Goal: Task Accomplishment & Management: Use online tool/utility

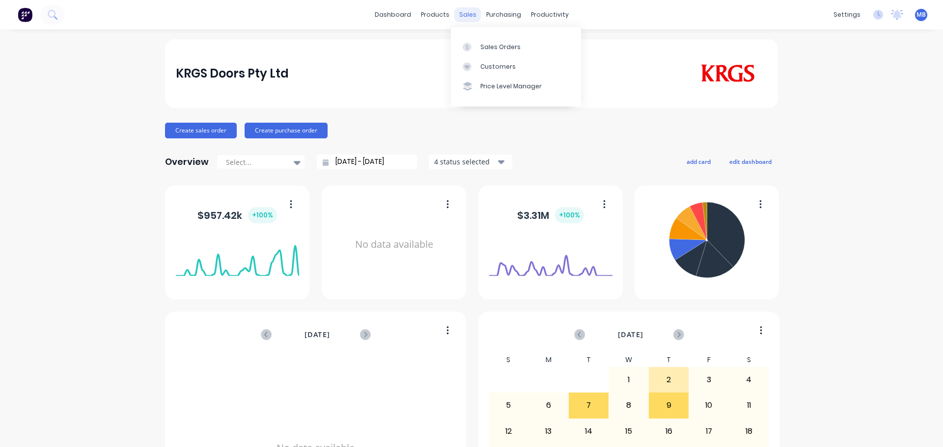
click at [465, 14] on div "sales" at bounding box center [467, 14] width 27 height 15
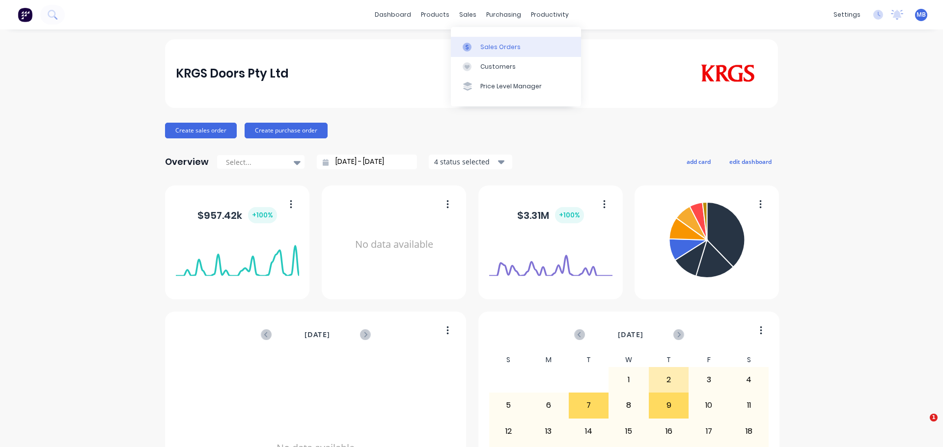
click at [490, 44] on div "Sales Orders" at bounding box center [500, 47] width 40 height 9
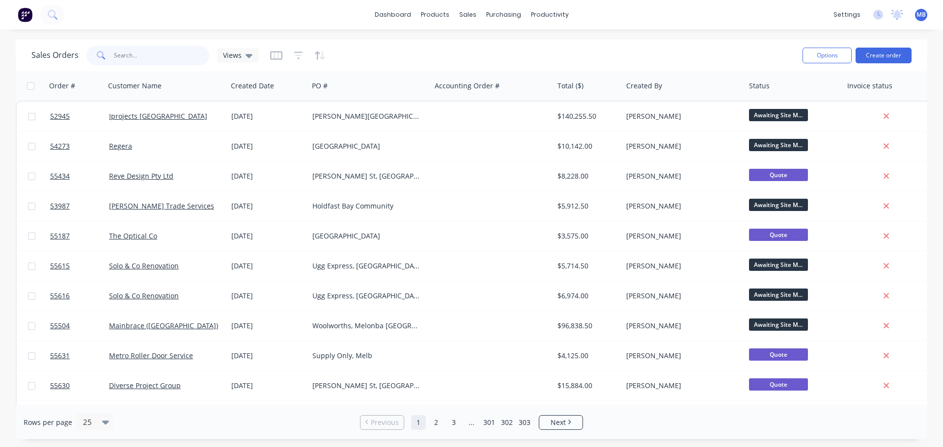
click at [123, 55] on input "text" at bounding box center [162, 56] width 96 height 20
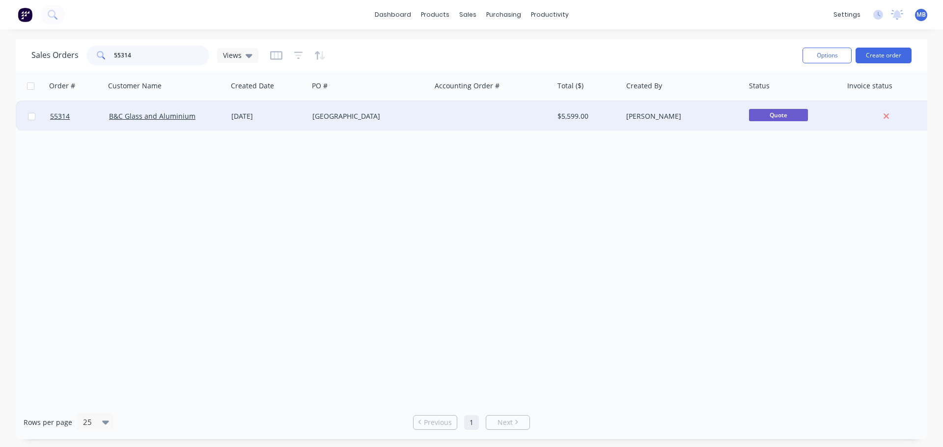
type input "55314"
click at [641, 115] on div "[PERSON_NAME]" at bounding box center [680, 117] width 109 height 10
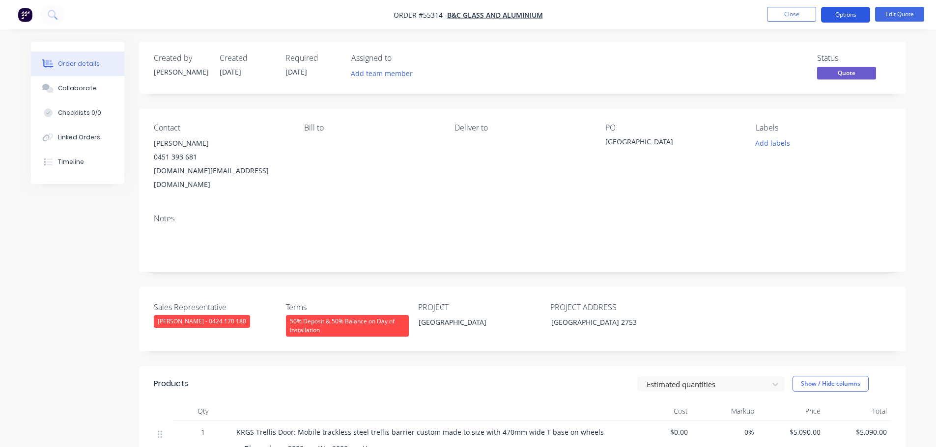
click at [834, 14] on button "Options" at bounding box center [845, 15] width 49 height 16
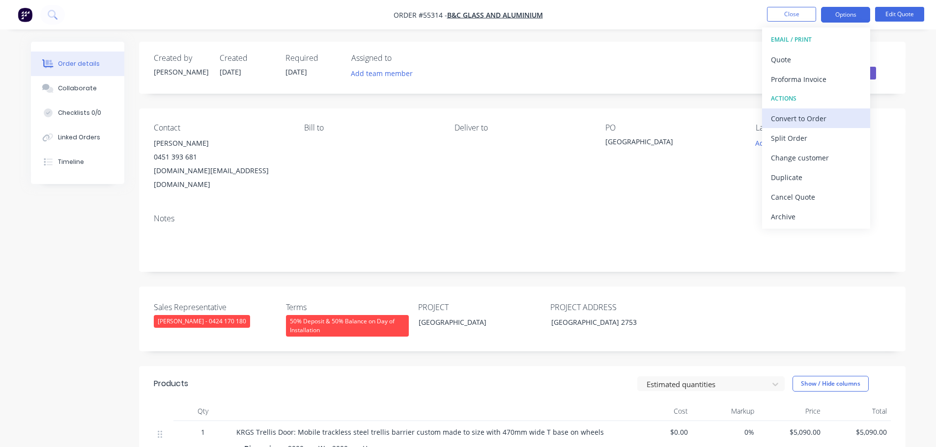
click at [786, 121] on div "Convert to Order" at bounding box center [816, 119] width 90 height 14
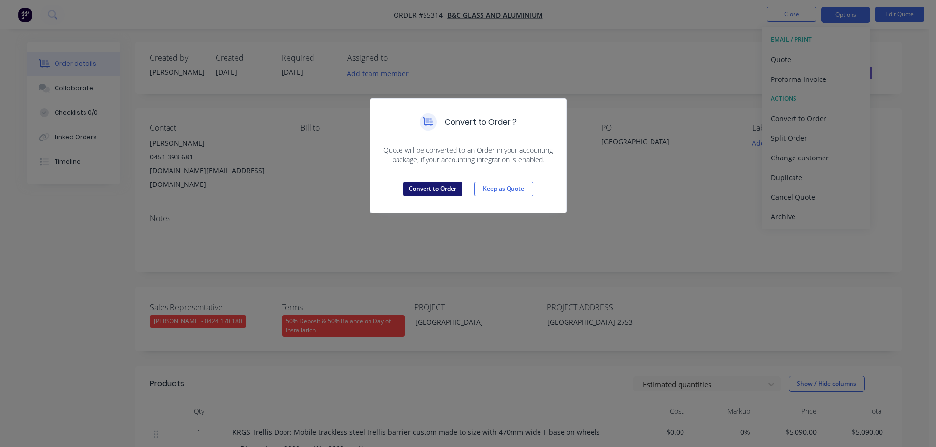
click at [455, 191] on button "Convert to Order" at bounding box center [432, 189] width 59 height 15
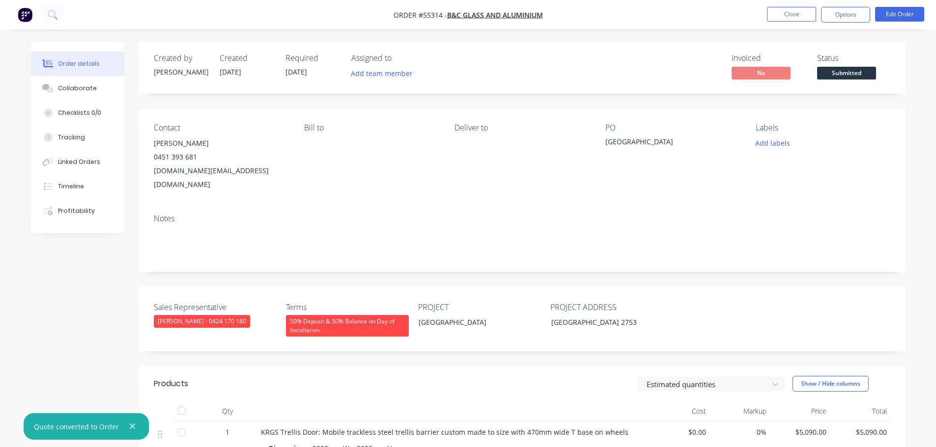
click at [835, 73] on span "Submitted" at bounding box center [846, 73] width 59 height 12
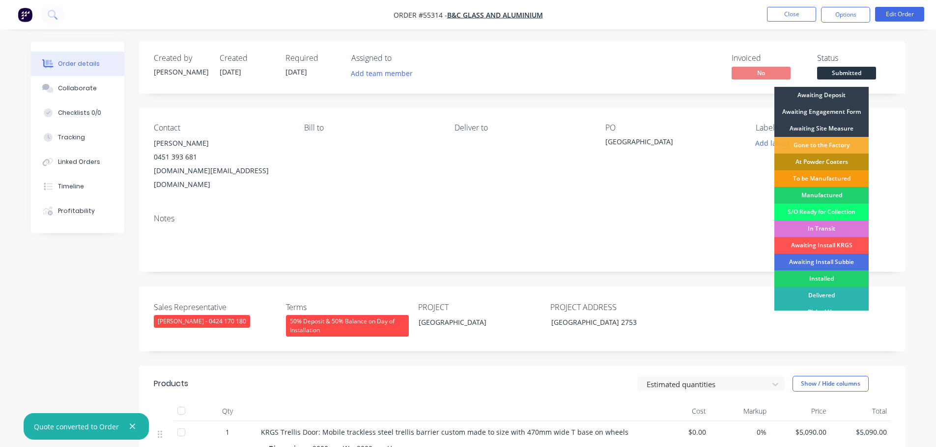
click at [819, 110] on div "Awaiting Engagement Form" at bounding box center [821, 112] width 94 height 17
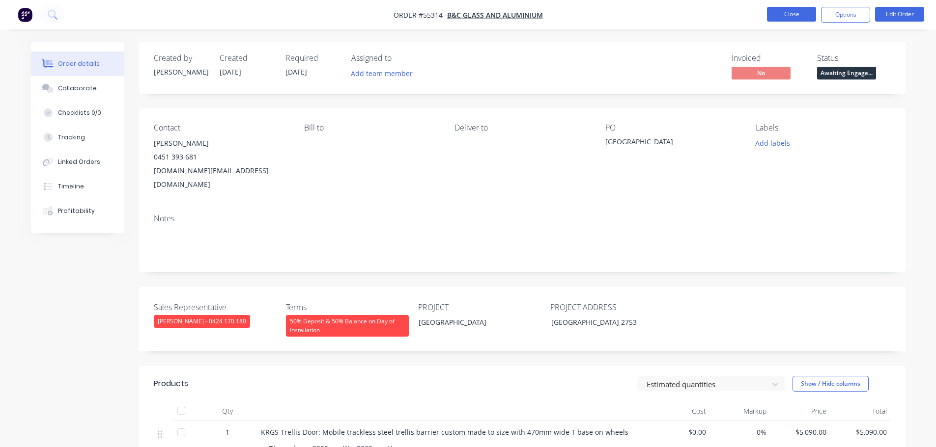
click at [774, 16] on button "Close" at bounding box center [791, 14] width 49 height 15
